Goal: Information Seeking & Learning: Learn about a topic

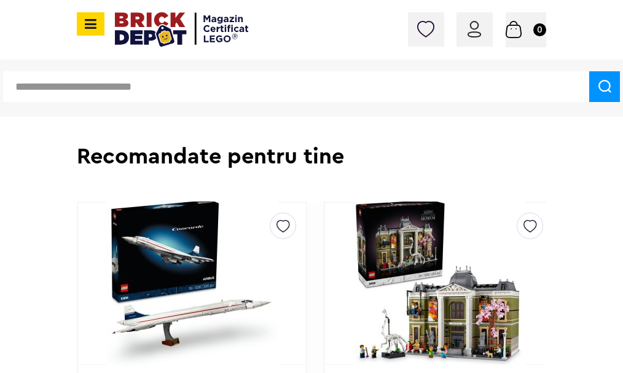
scroll to position [1407, 0]
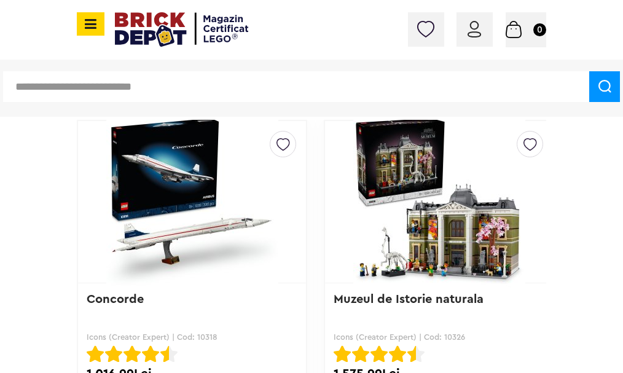
click at [183, 203] on img at bounding box center [191, 201] width 197 height 172
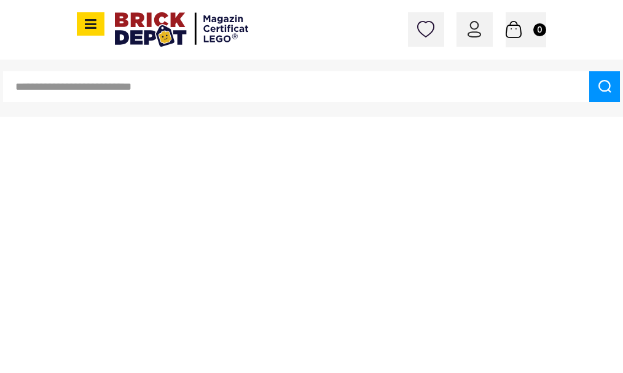
scroll to position [1994, 0]
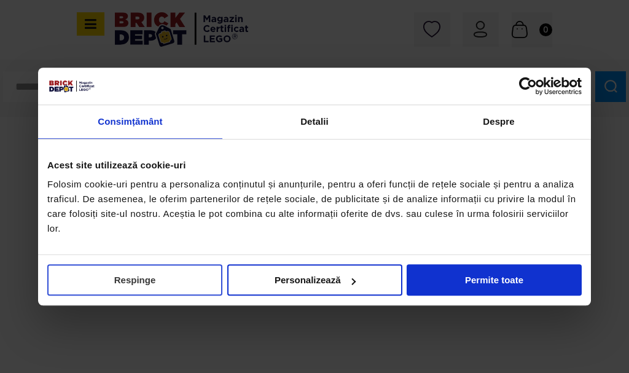
click at [144, 289] on button "Respinge" at bounding box center [134, 279] width 175 height 31
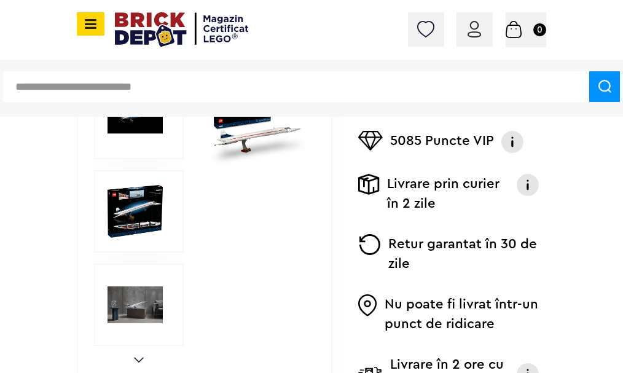
scroll to position [0, 0]
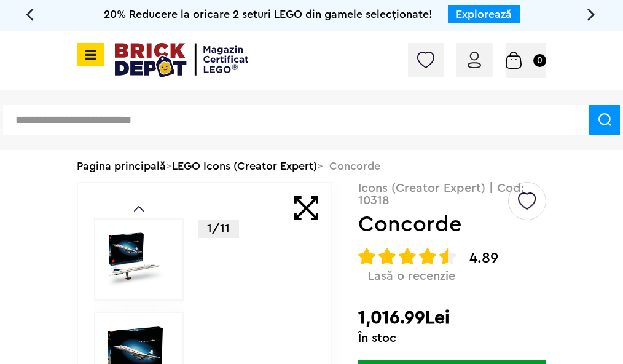
click at [90, 53] on icon at bounding box center [88, 55] width 15 height 14
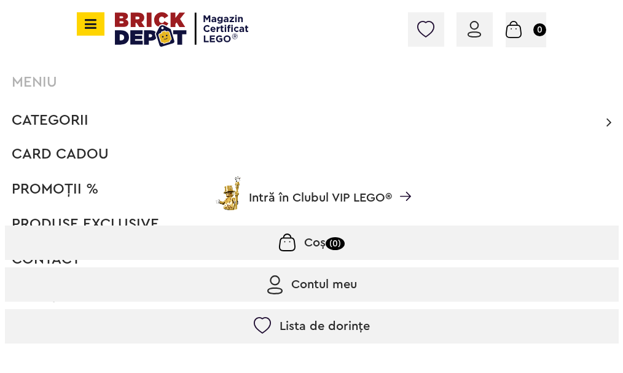
scroll to position [246, 0]
click at [41, 193] on link "Intră în Clubul VIP LEGO®" at bounding box center [311, 198] width 613 height 36
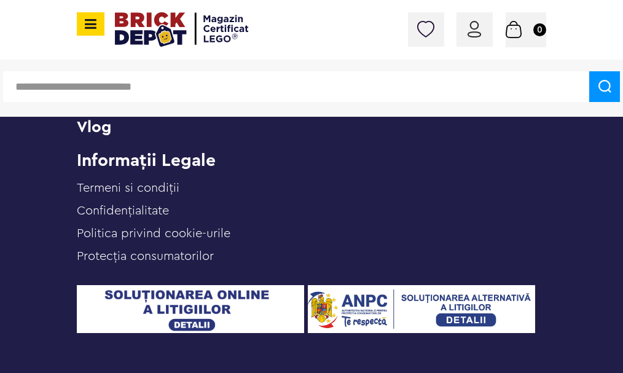
scroll to position [4017, 0]
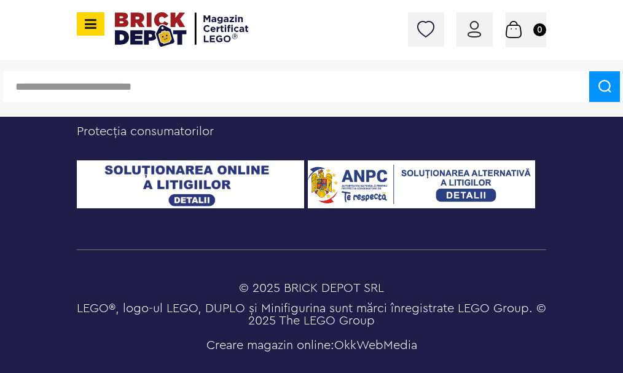
type input "**********"
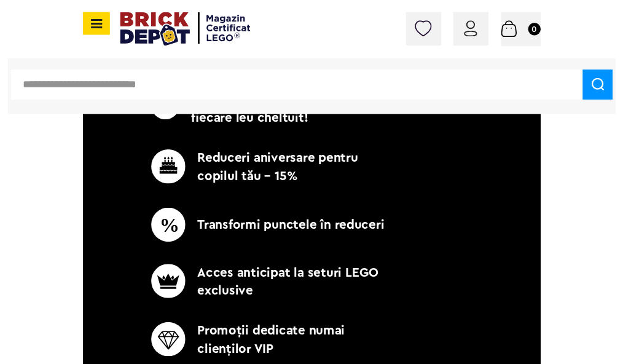
scroll to position [0, 0]
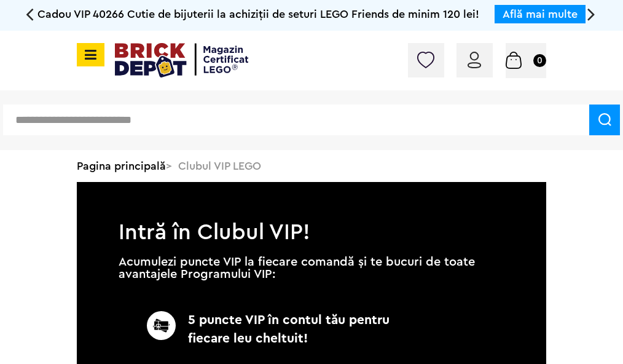
click at [91, 120] on input "text" at bounding box center [296, 119] width 586 height 31
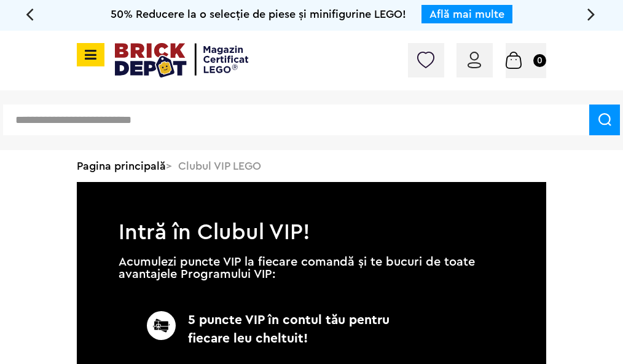
click at [133, 168] on link "Pagina principală" at bounding box center [121, 165] width 89 height 11
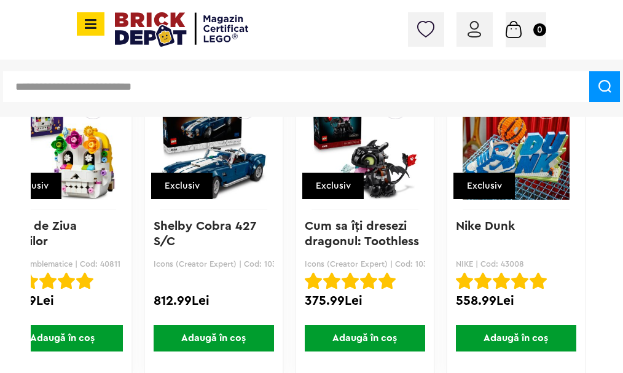
scroll to position [1963, 0]
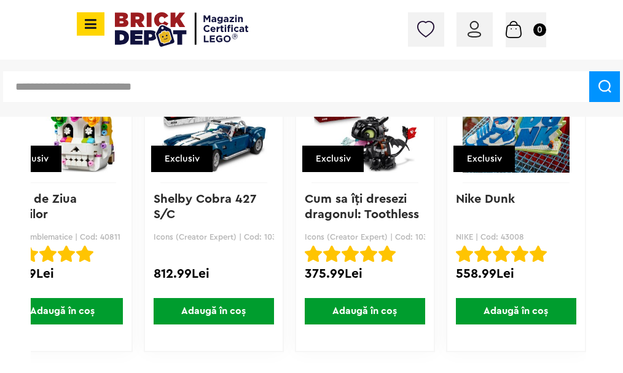
click at [242, 177] on img at bounding box center [213, 119] width 107 height 172
